Goal: Leave review/rating: Leave review/rating

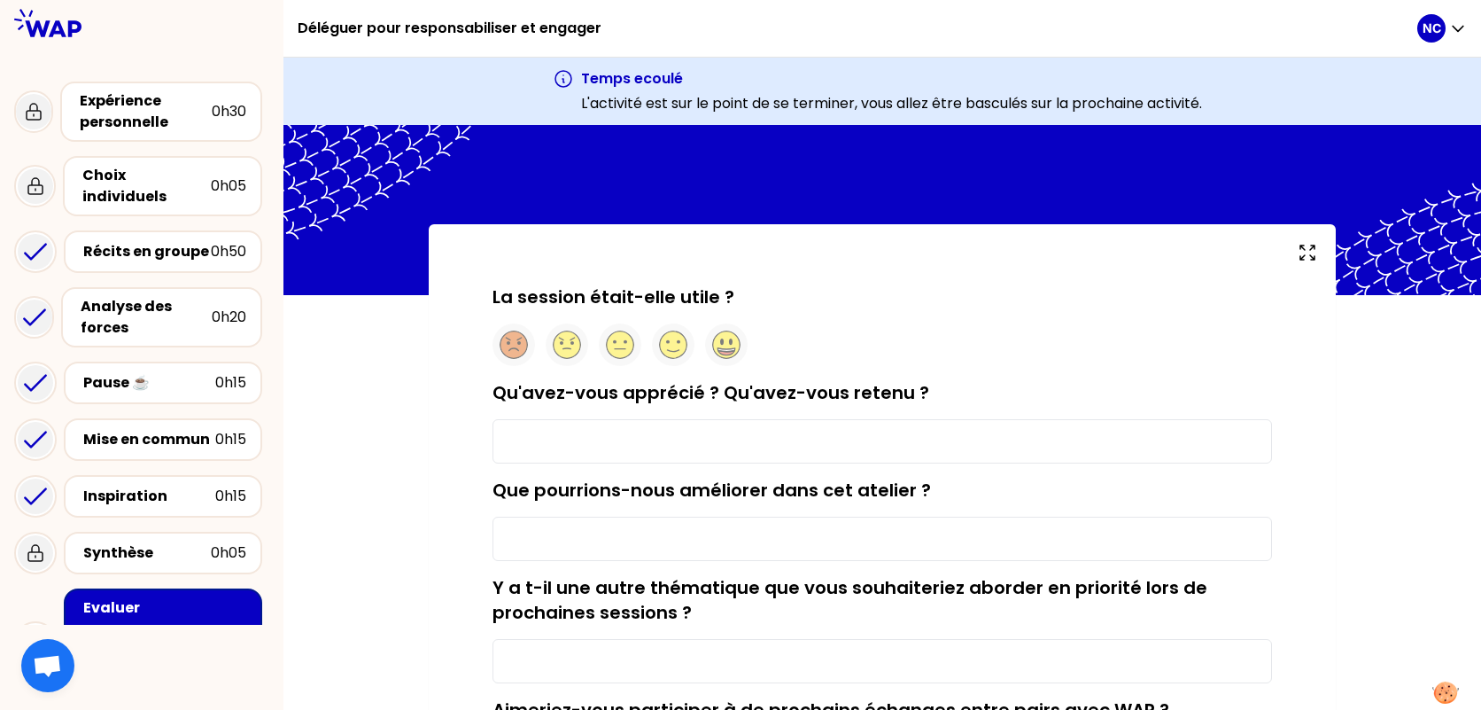
type input "que la confiance est primordiale dans la dynamique de l'équipe"
type input "le temps d'échange"
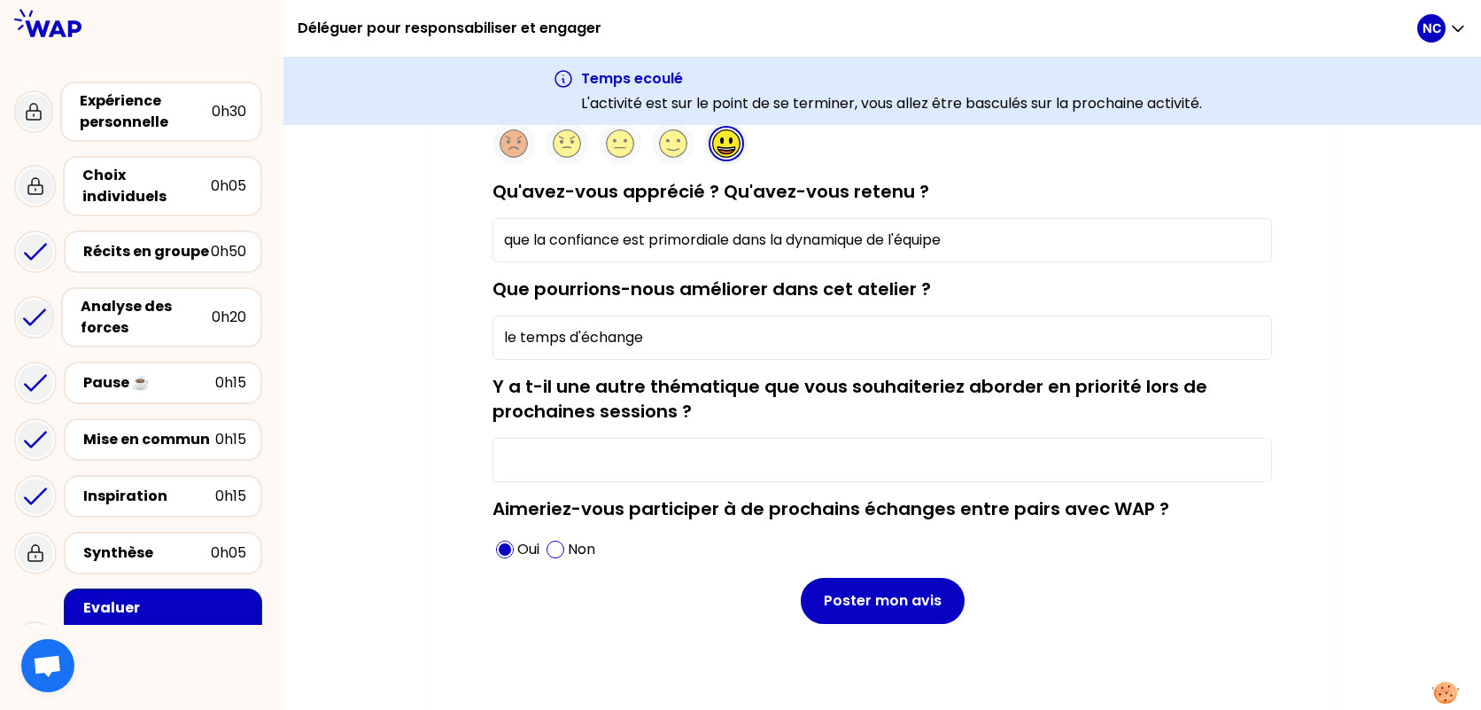
scroll to position [207, 0]
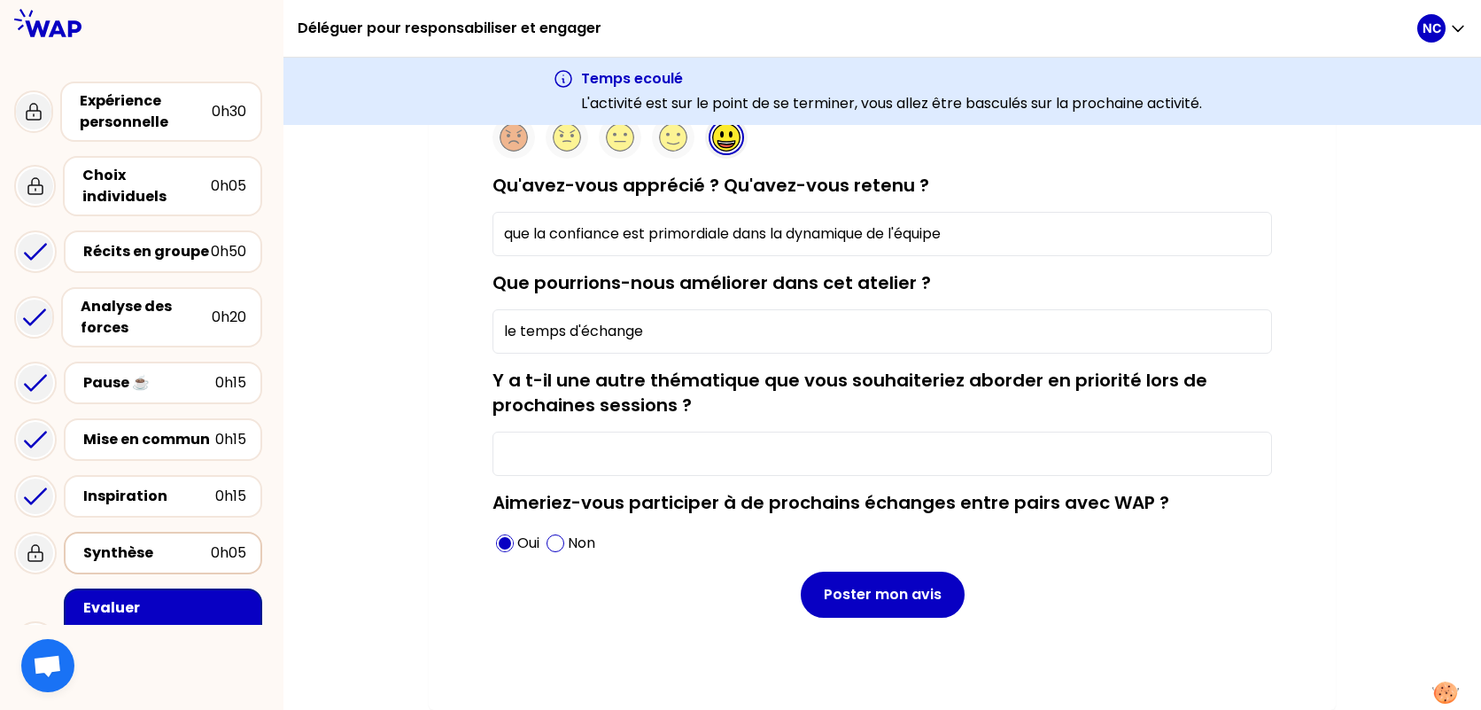
click at [117, 542] on div "Synthèse" at bounding box center [147, 552] width 128 height 21
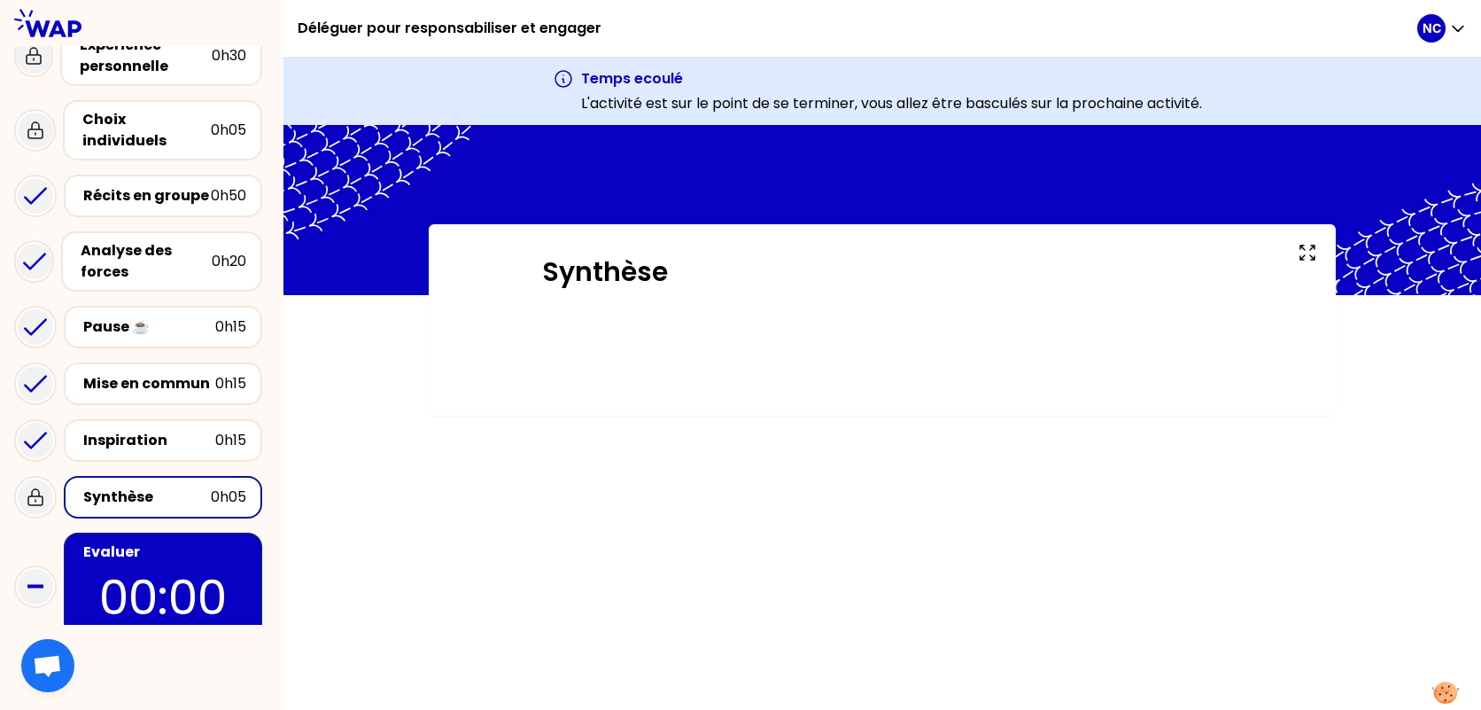
scroll to position [119, 0]
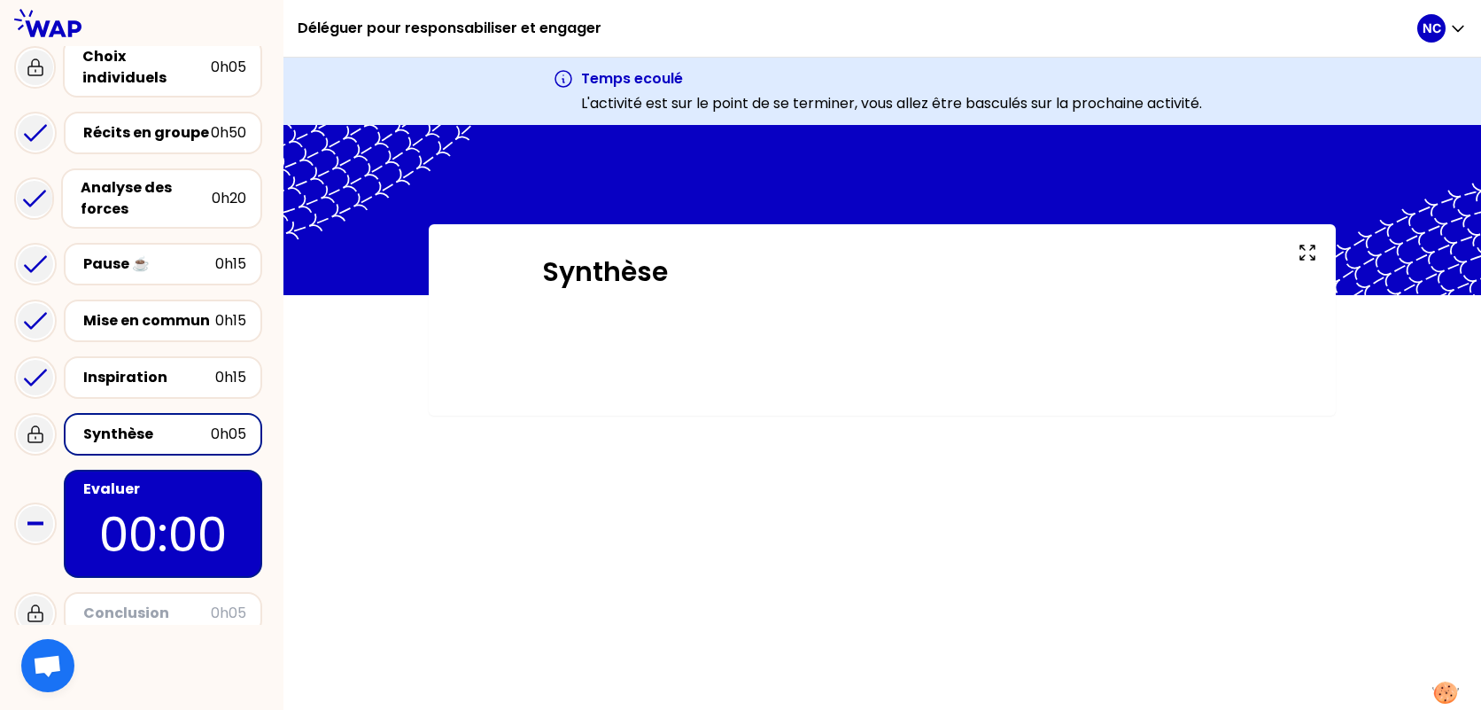
click at [149, 534] on p "00:00" at bounding box center [163, 534] width 167 height 69
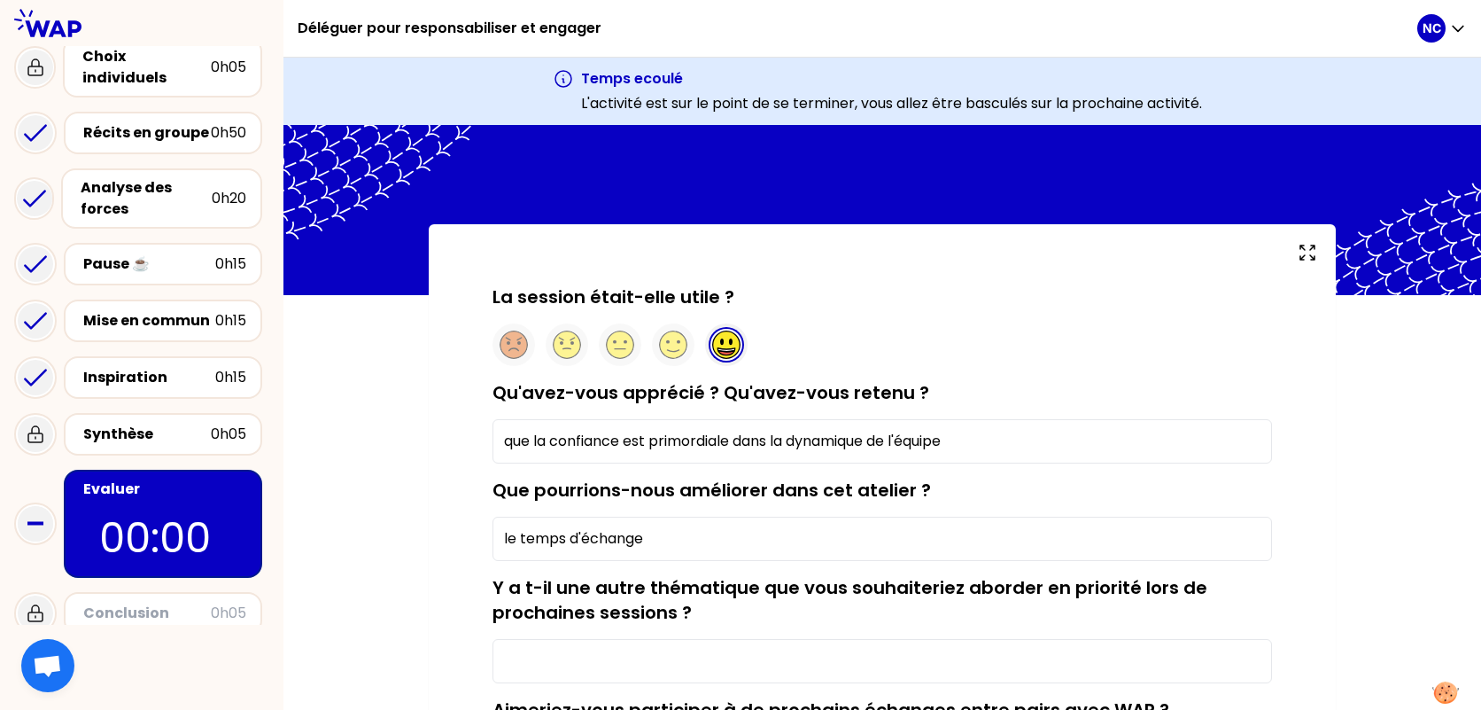
click at [727, 339] on circle at bounding box center [726, 344] width 27 height 27
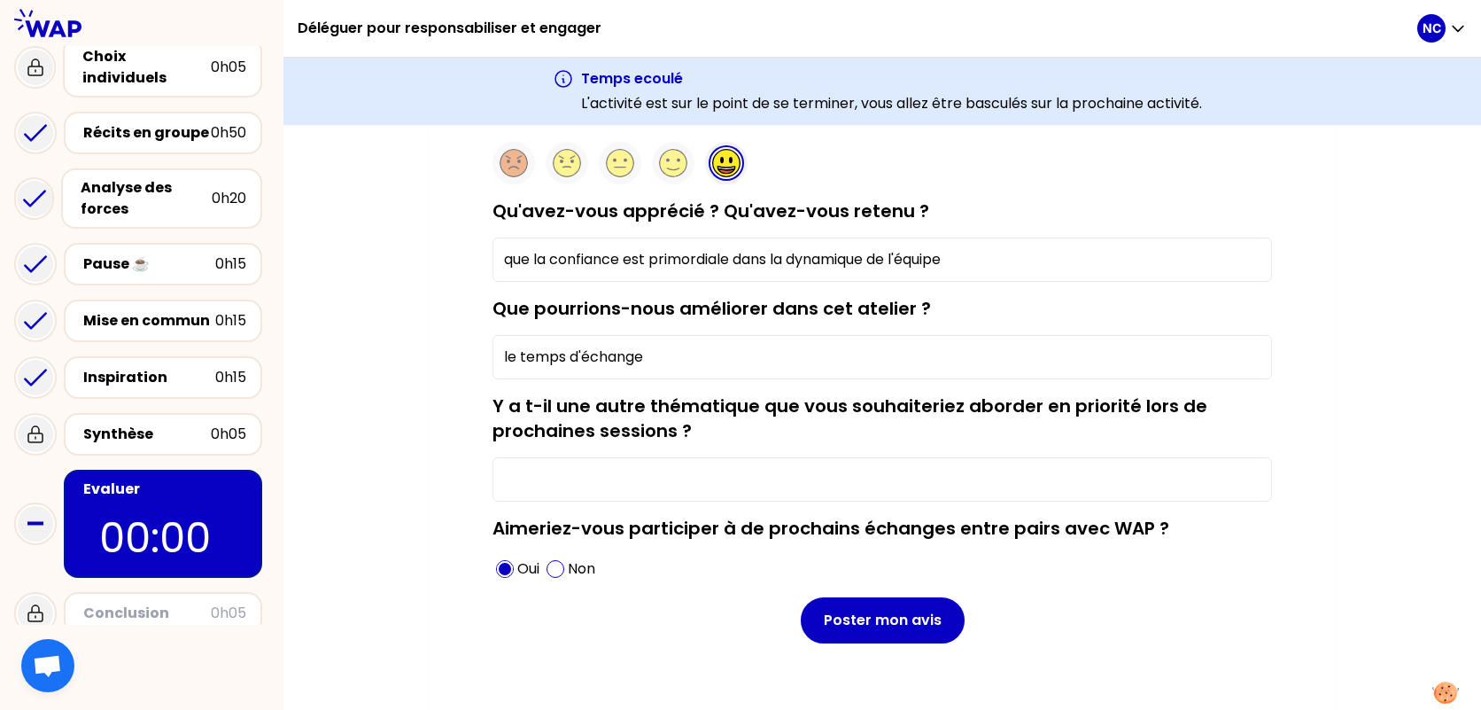
scroll to position [207, 0]
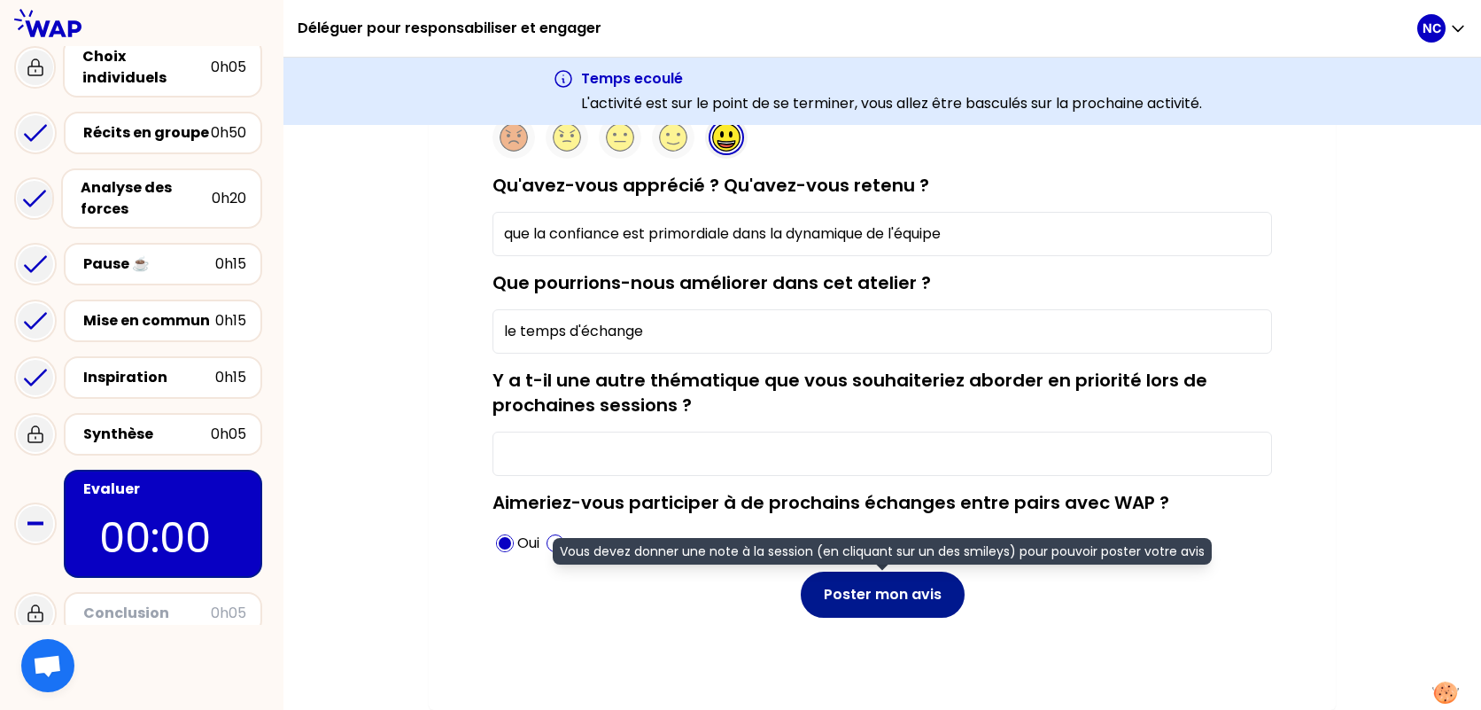
click at [874, 591] on button "Poster mon avis" at bounding box center [883, 594] width 164 height 46
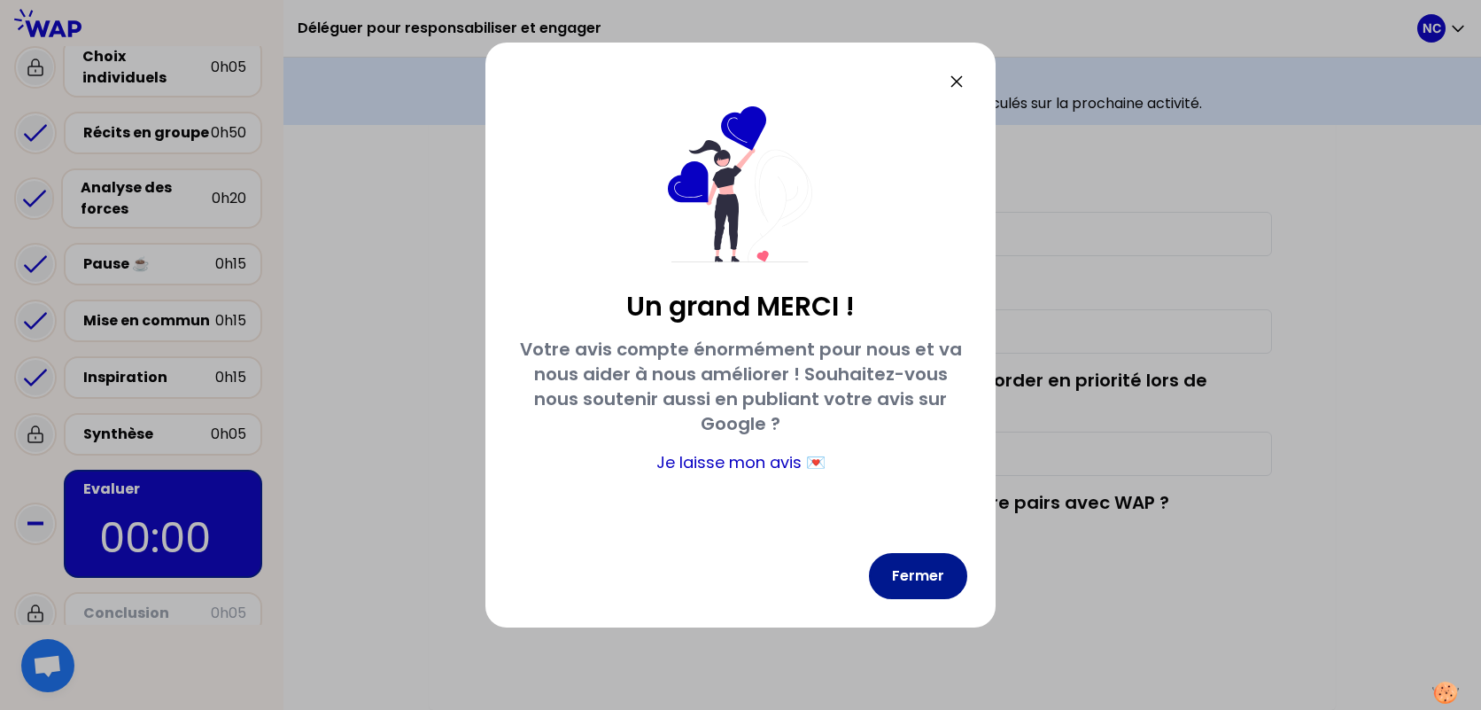
click at [933, 571] on button "Fermer" at bounding box center [918, 576] width 98 height 46
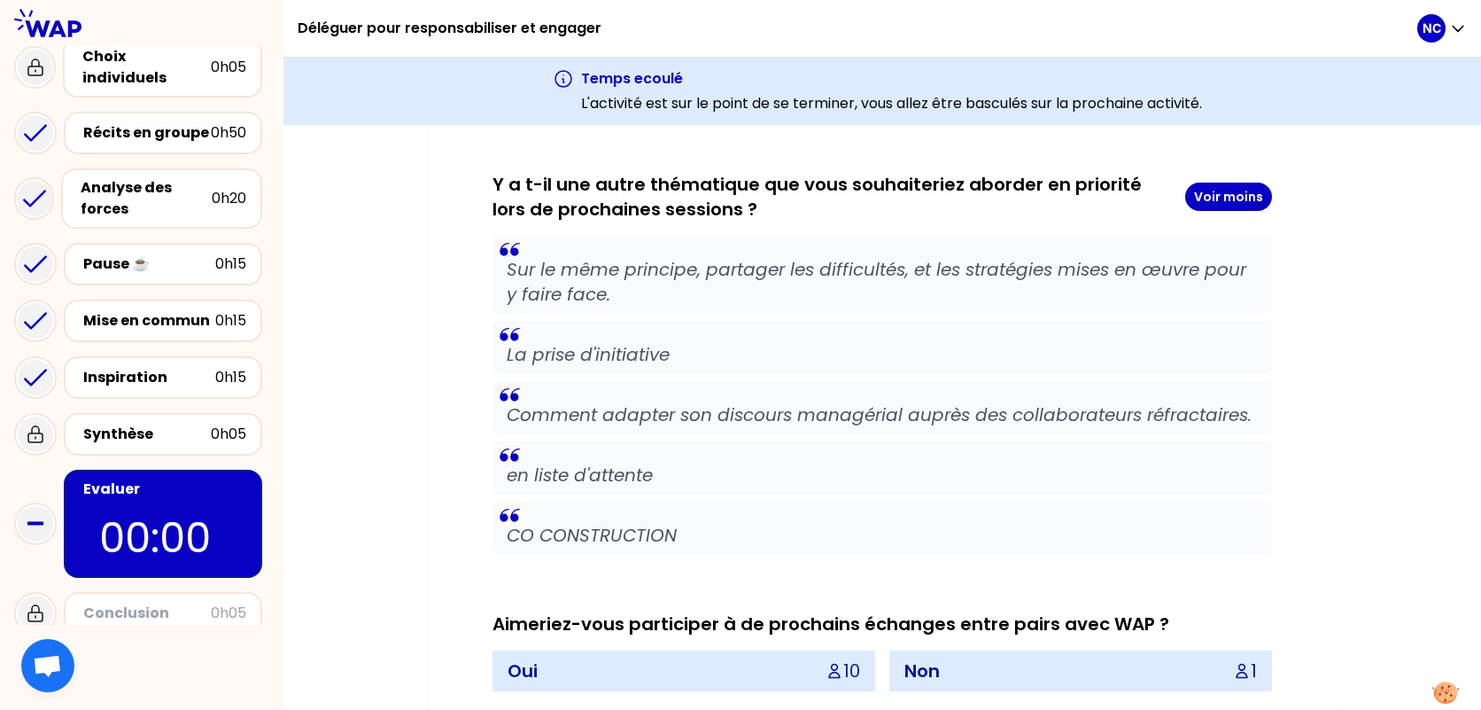
scroll to position [1915, 0]
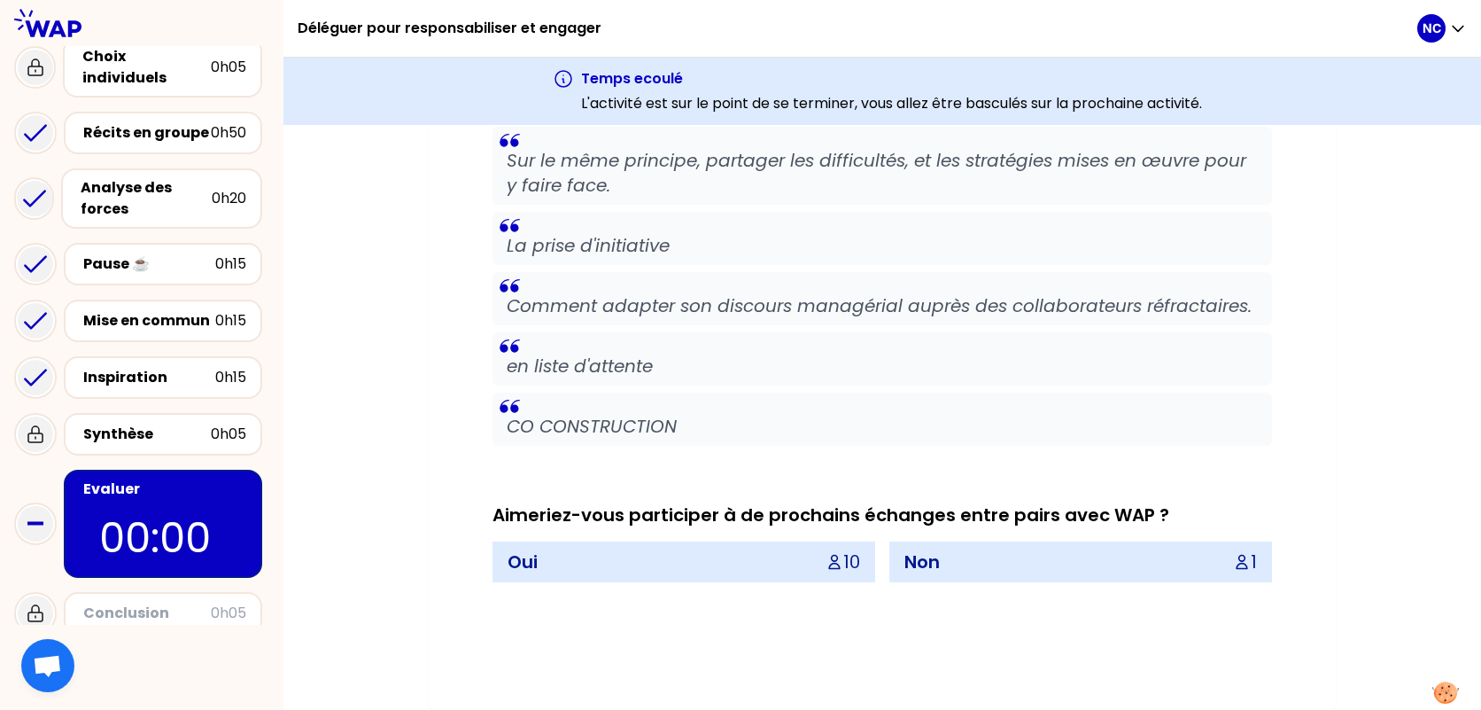
click at [585, 563] on div "Oui 10" at bounding box center [683, 561] width 381 height 39
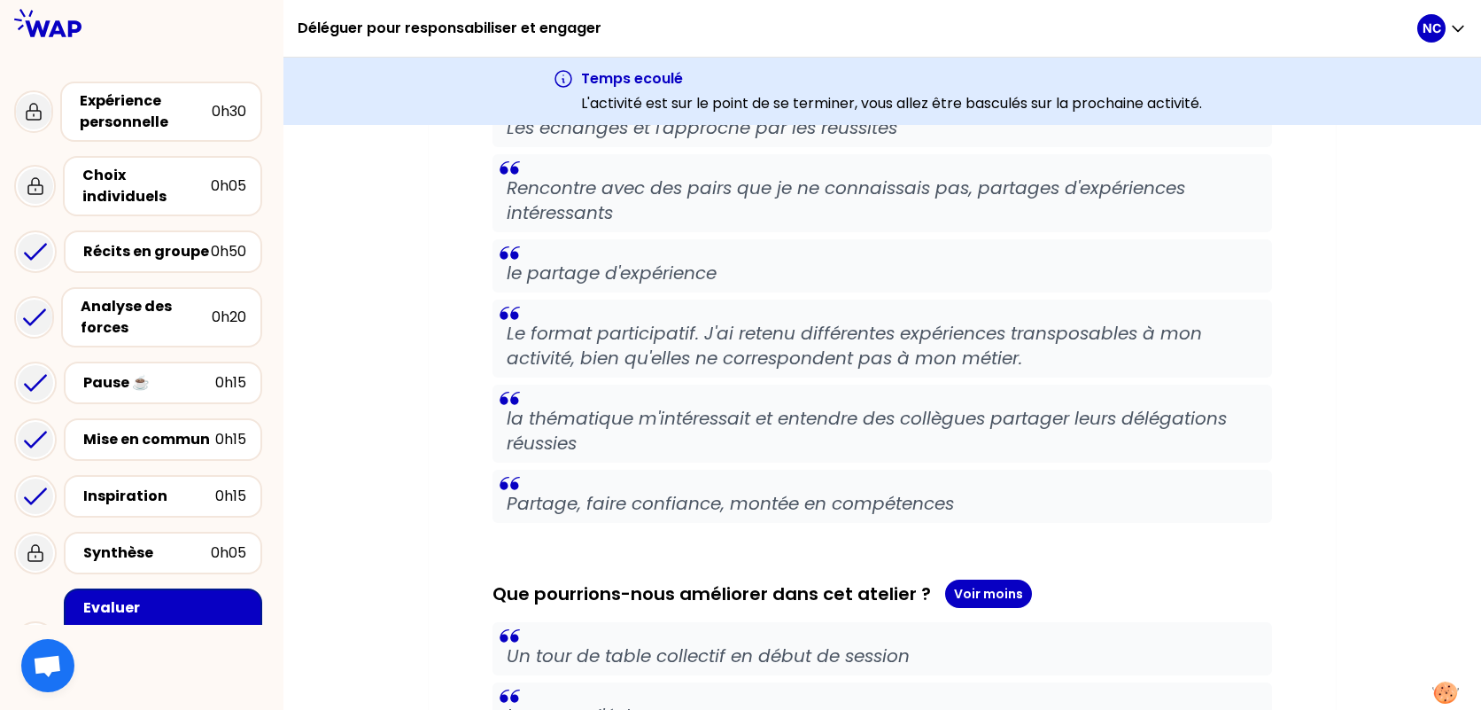
scroll to position [764, 0]
click at [1426, 35] on p "NC" at bounding box center [1432, 28] width 19 height 18
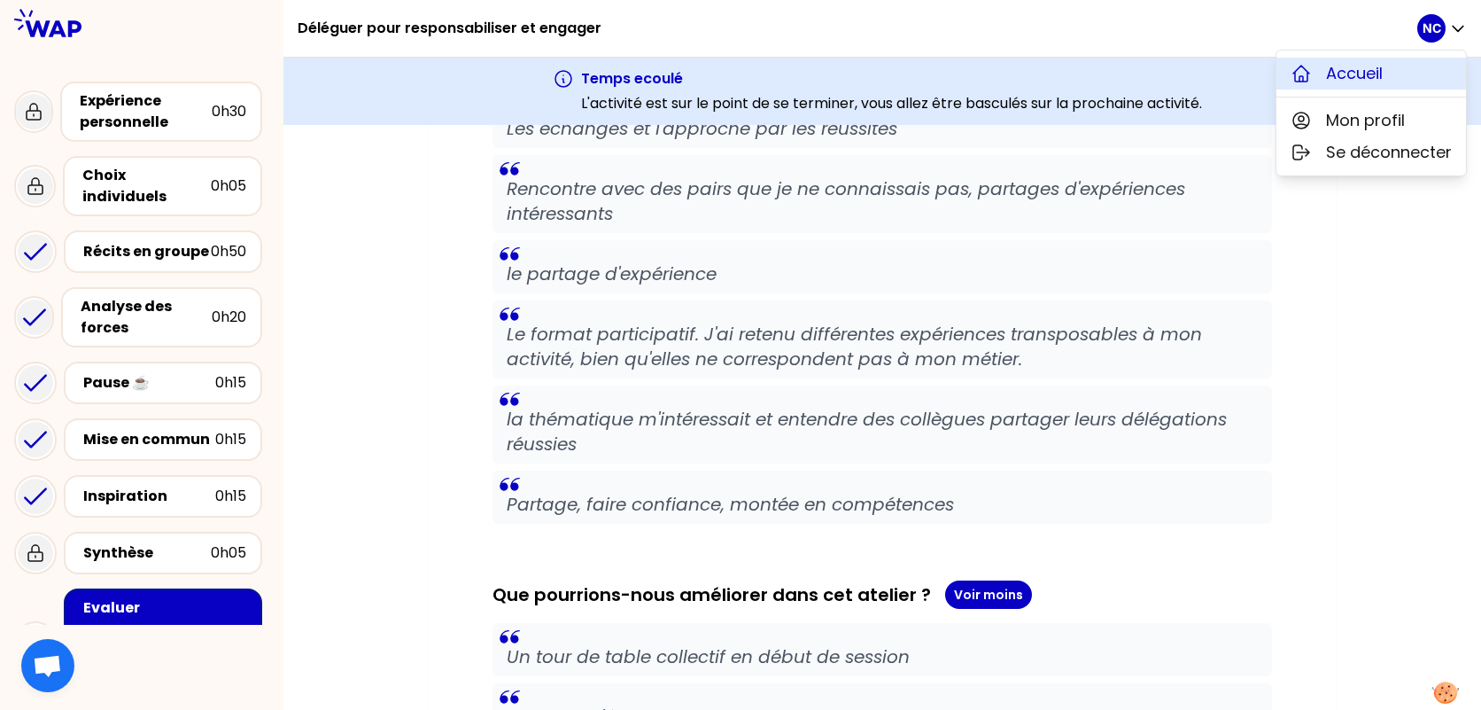
click at [1348, 87] on button "Accueil" at bounding box center [1372, 74] width 190 height 32
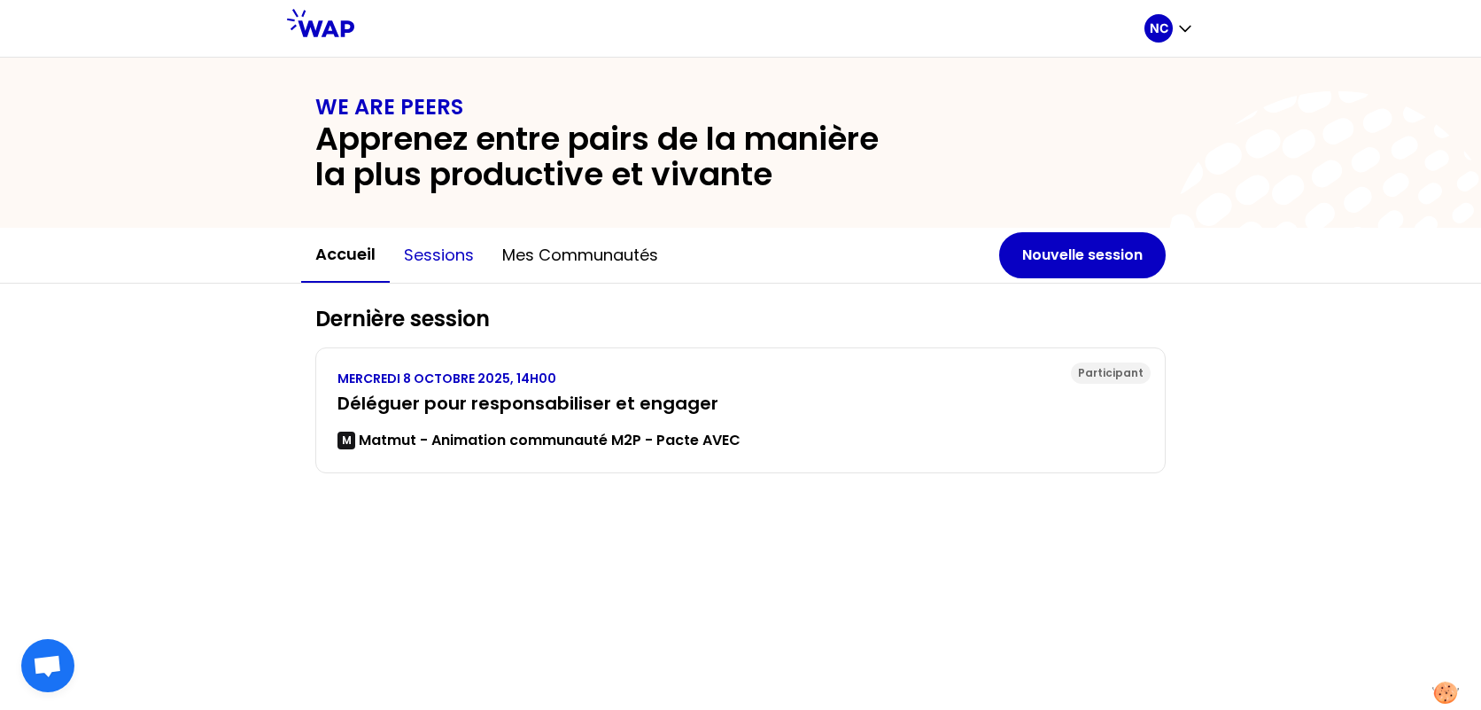
click at [408, 245] on button "Sessions" at bounding box center [439, 255] width 98 height 53
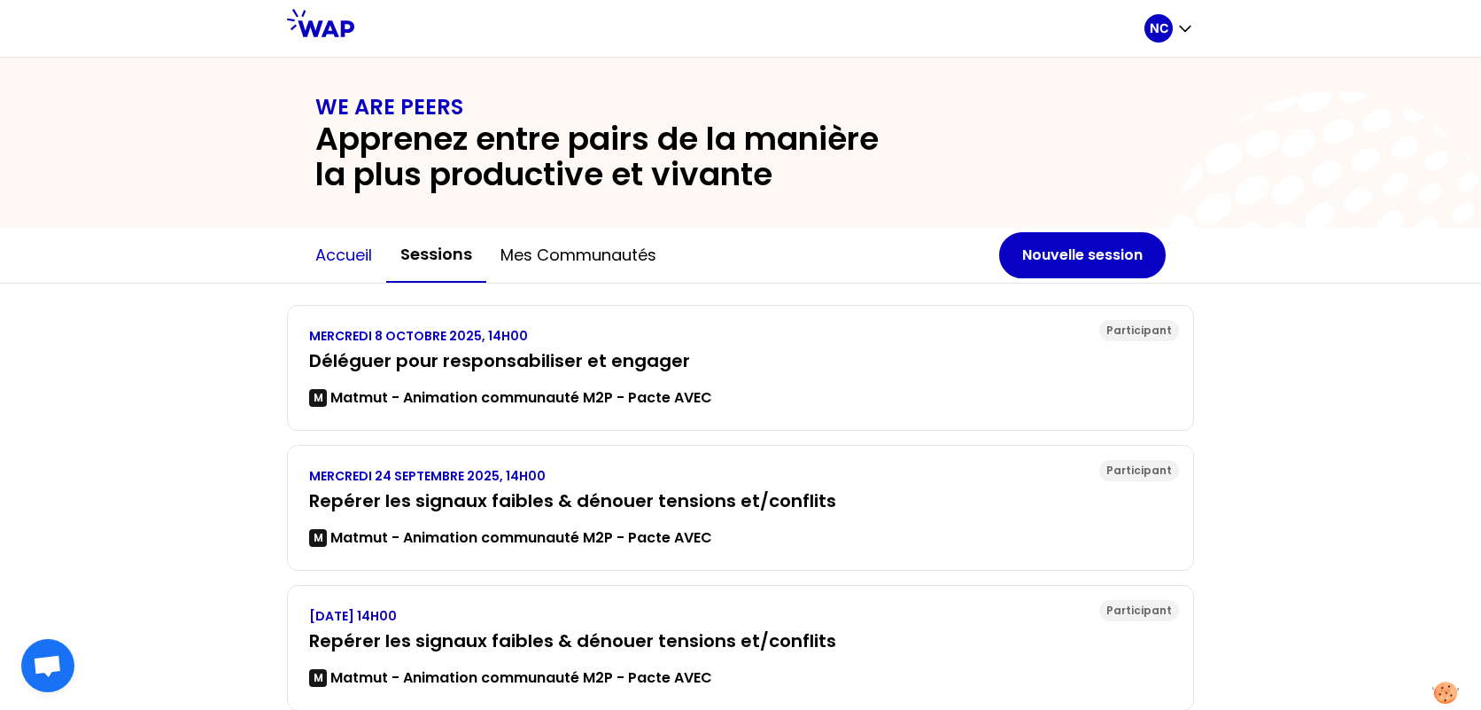
click at [343, 256] on button "Accueil" at bounding box center [343, 255] width 85 height 53
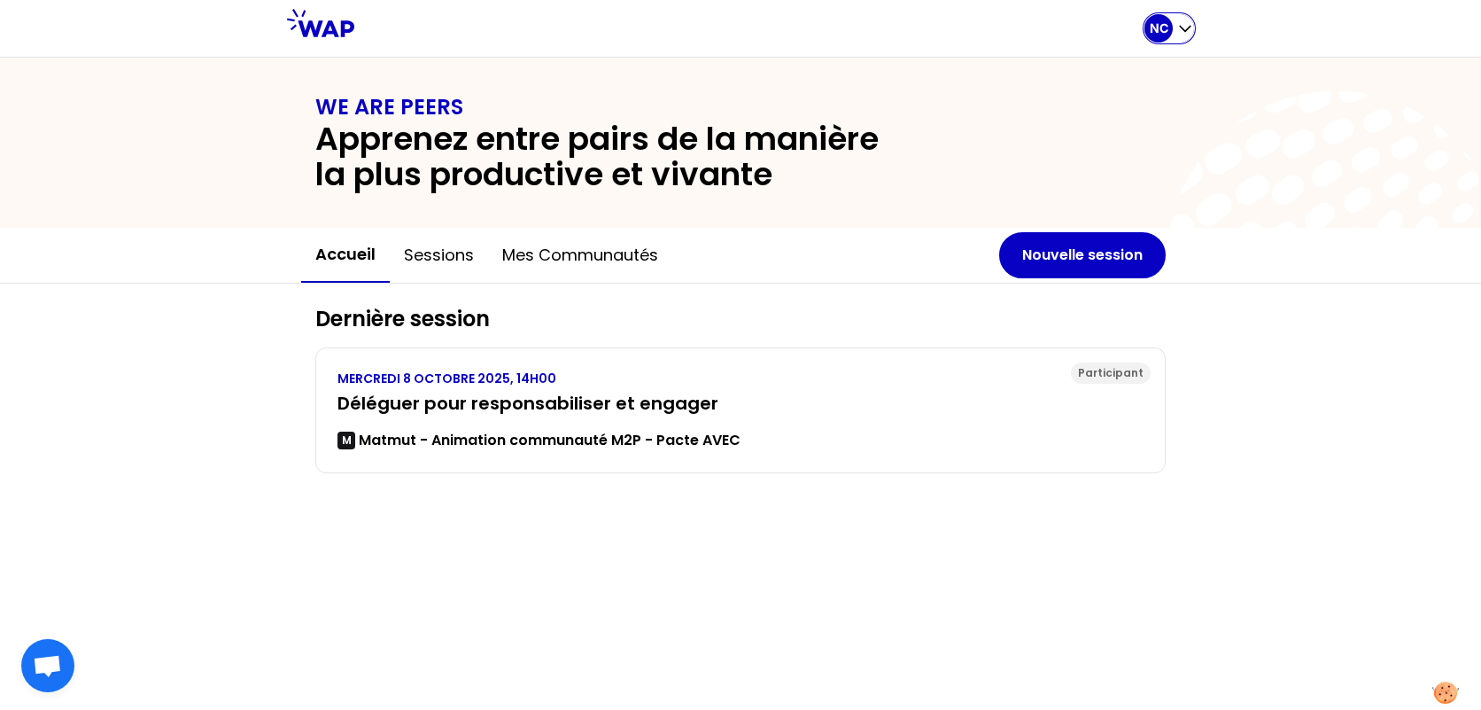
click at [1166, 35] on p "NC" at bounding box center [1159, 28] width 19 height 18
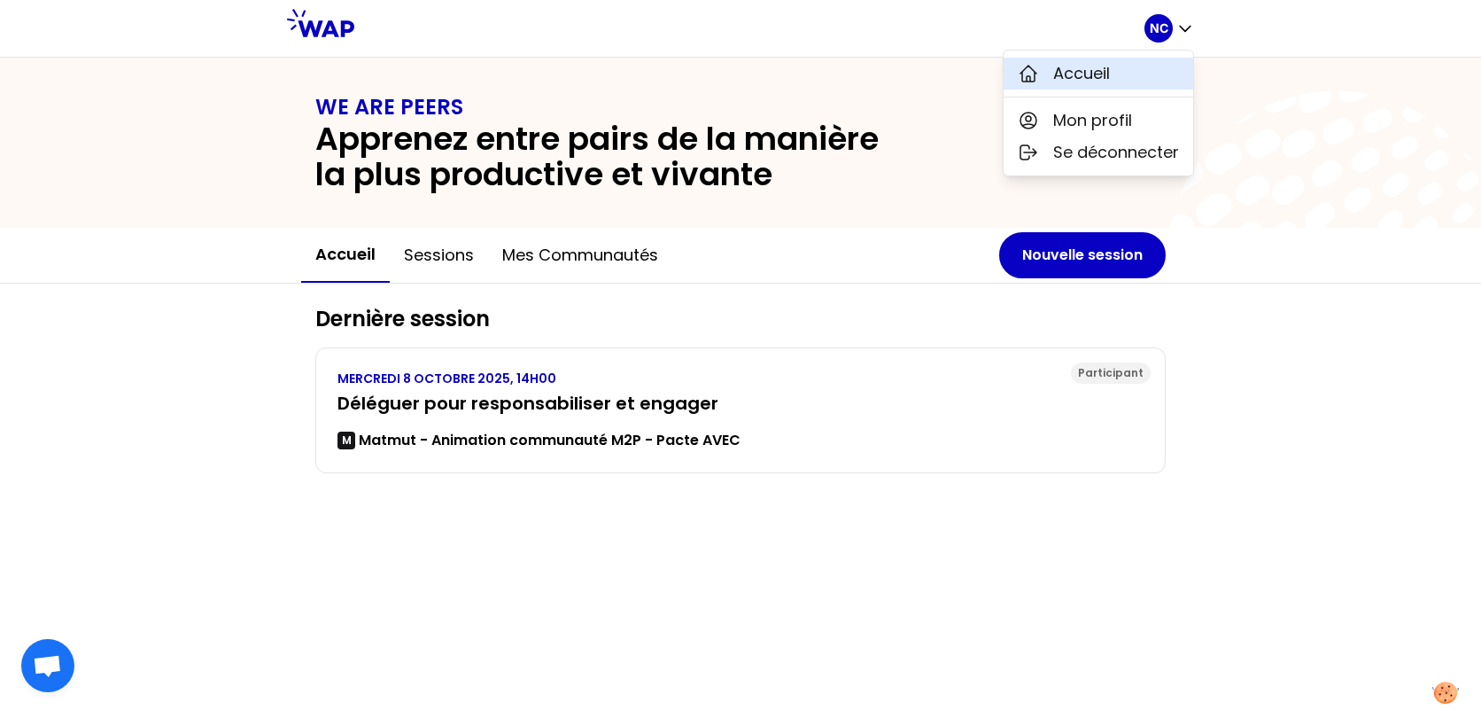
drag, startPoint x: 1091, startPoint y: 60, endPoint x: 1049, endPoint y: 97, distance: 55.8
click at [1091, 63] on button "Accueil" at bounding box center [1099, 74] width 190 height 32
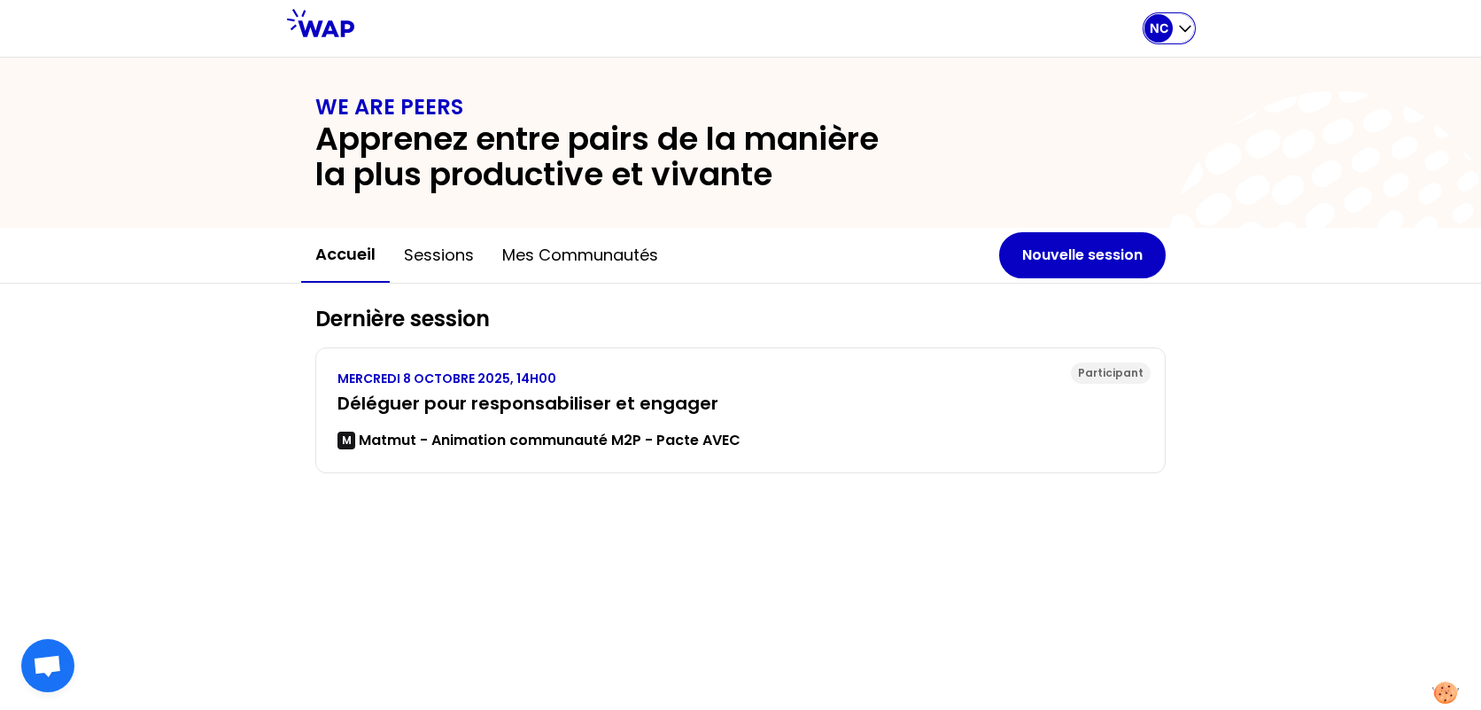
drag, startPoint x: 1159, startPoint y: 27, endPoint x: 1143, endPoint y: 49, distance: 27.3
click at [1158, 28] on p "NC" at bounding box center [1159, 28] width 19 height 18
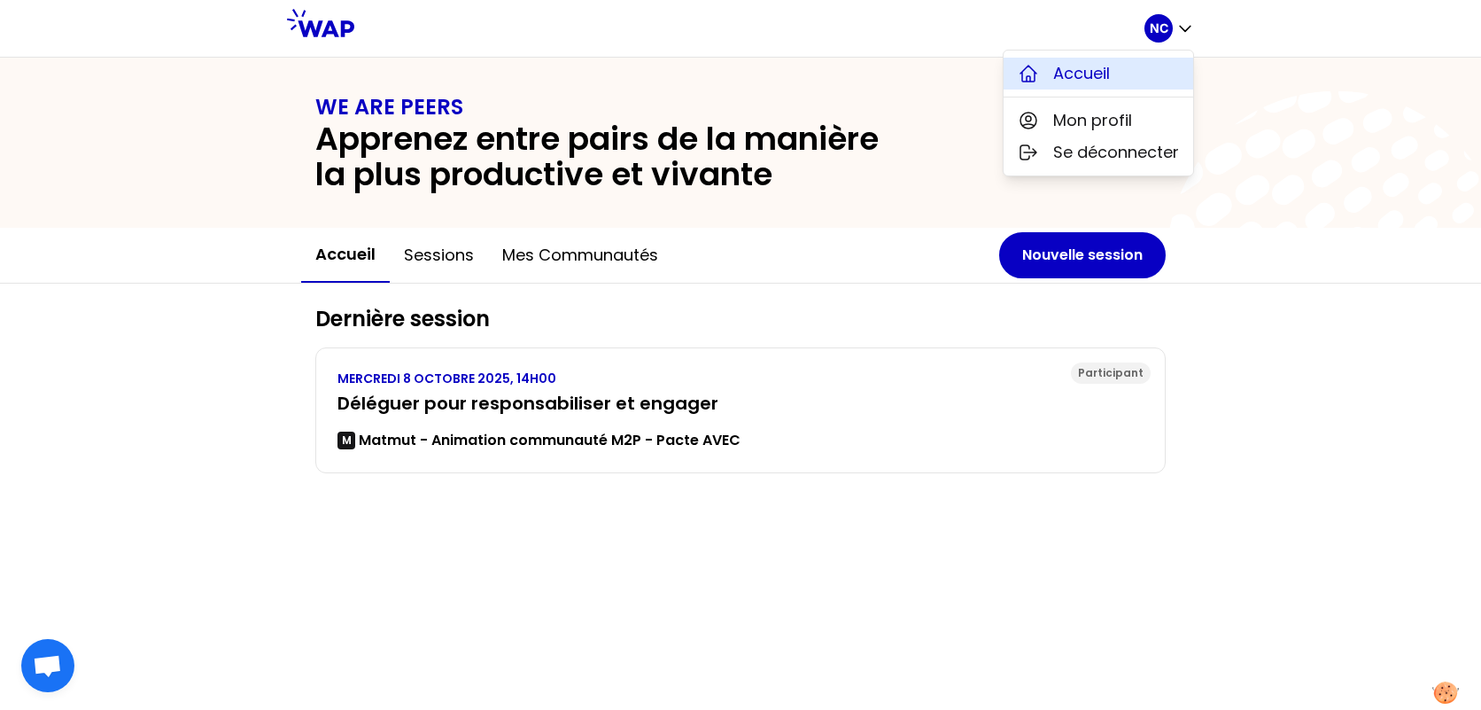
click at [1088, 73] on span "Accueil" at bounding box center [1081, 73] width 57 height 25
